Goal: Transaction & Acquisition: Purchase product/service

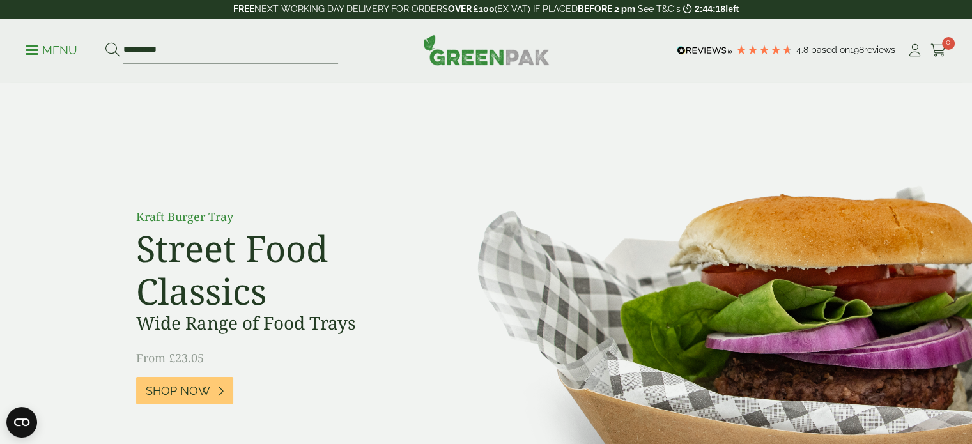
type input "**********"
click at [105, 42] on button at bounding box center [112, 50] width 14 height 17
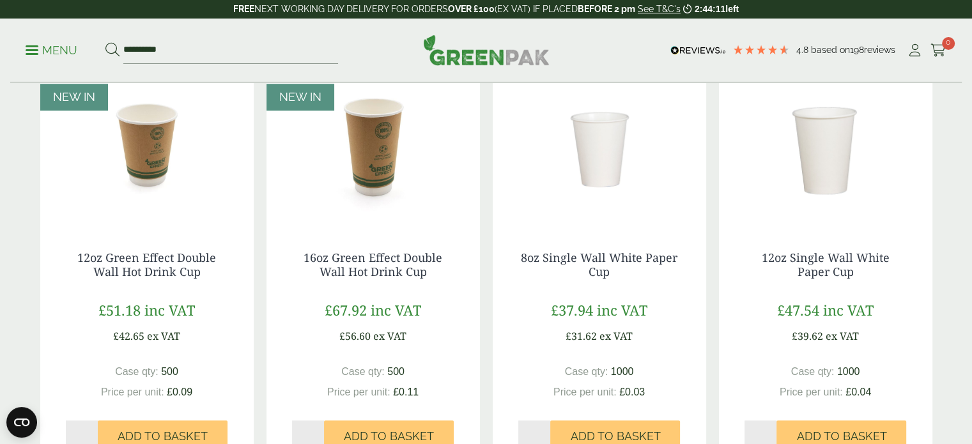
scroll to position [1086, 0]
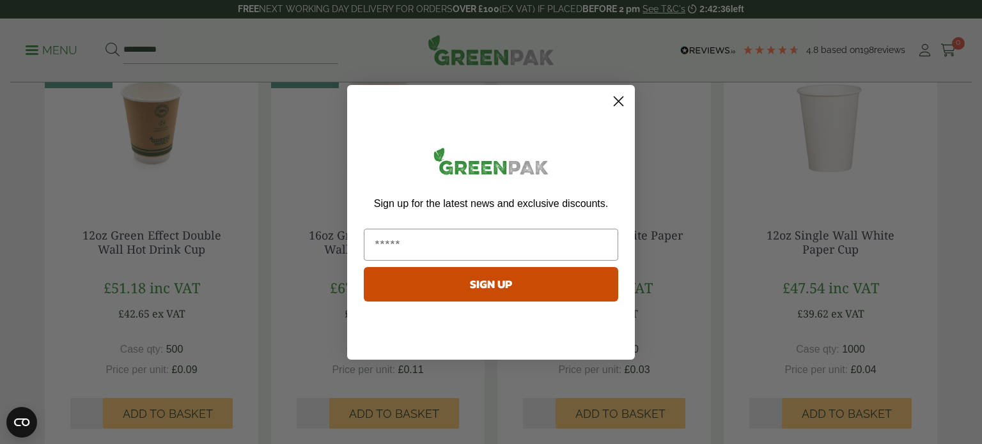
click at [621, 99] on circle "Close dialog" at bounding box center [618, 100] width 21 height 21
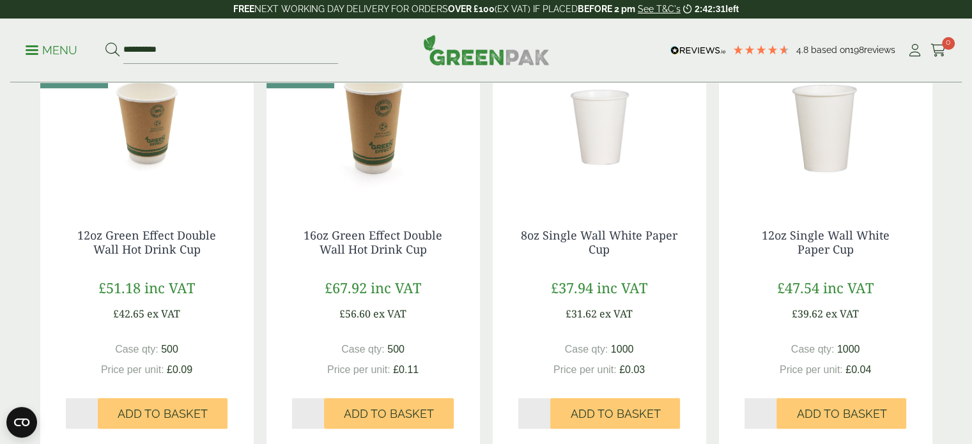
drag, startPoint x: 828, startPoint y: 409, endPoint x: 850, endPoint y: 382, distance: 34.5
click at [828, 409] on span "Add to Basket" at bounding box center [841, 414] width 90 height 14
